Goal: Browse casually

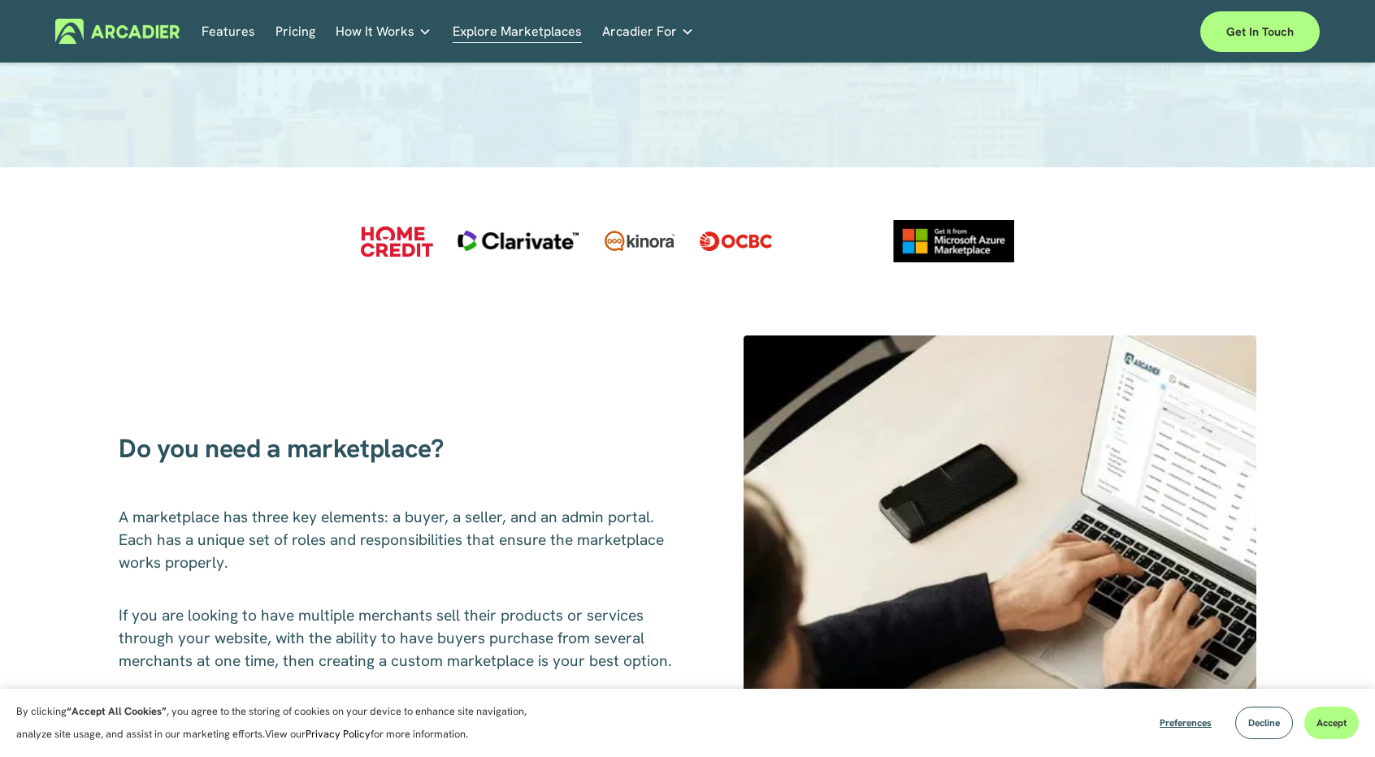
click at [97, 36] on img at bounding box center [117, 31] width 124 height 25
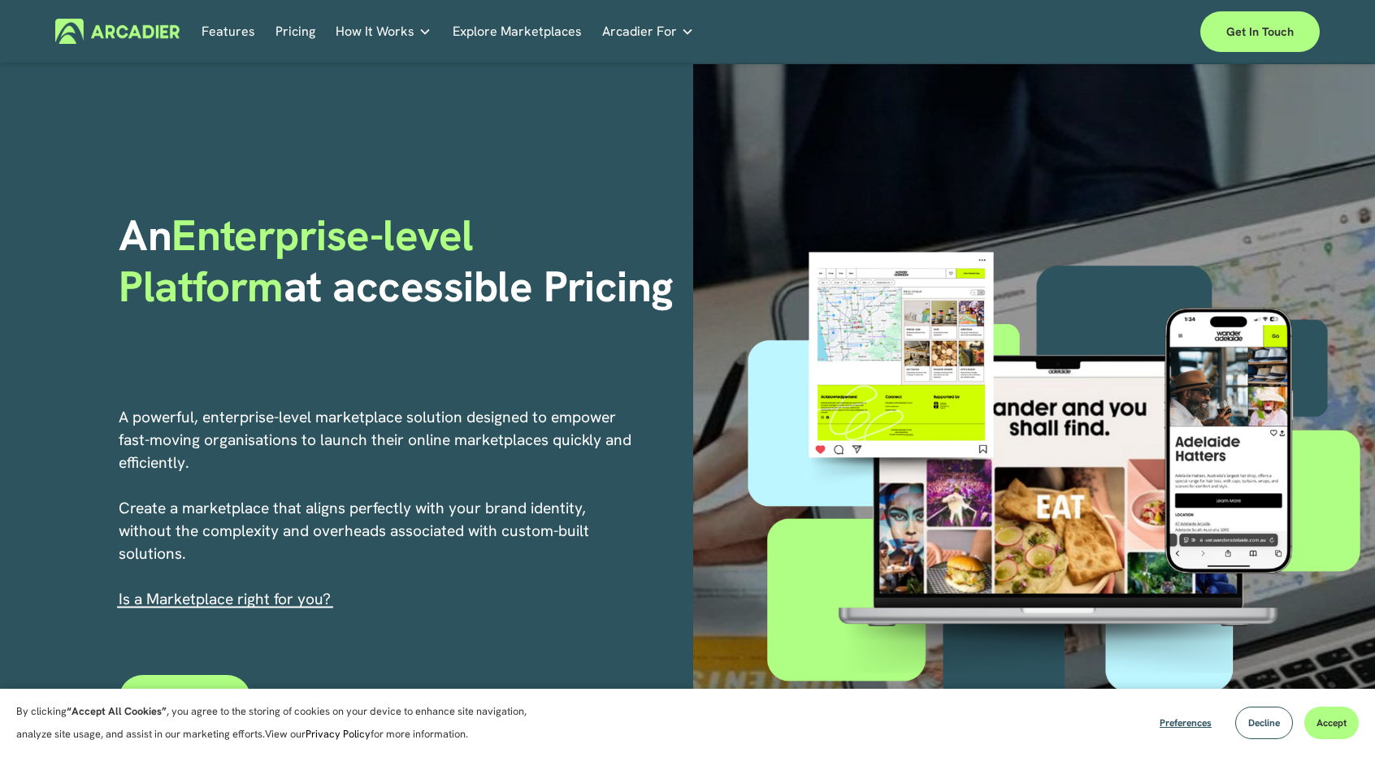
drag, startPoint x: 127, startPoint y: 234, endPoint x: 499, endPoint y: 290, distance: 376.3
click at [499, 290] on h1 "An Enterprise-level Platform at accessible Pricing" at bounding box center [400, 261] width 563 height 102
copy h1 "An Enterprise-level Platform at accessible Pricing"
